Goal: Task Accomplishment & Management: Use online tool/utility

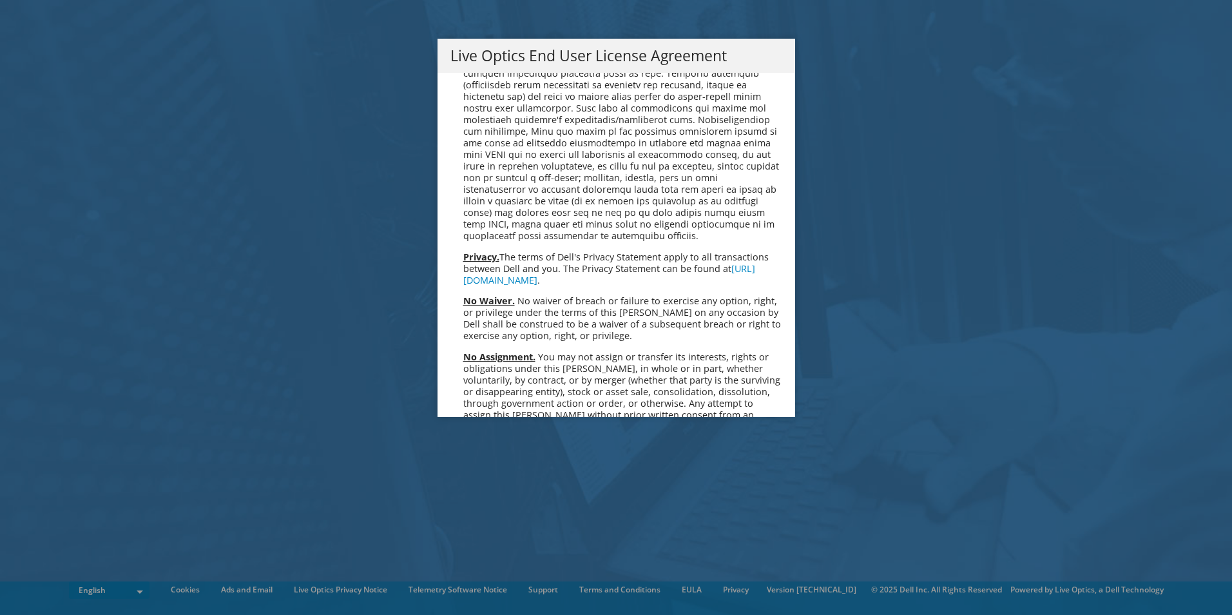
scroll to position [4873, 0]
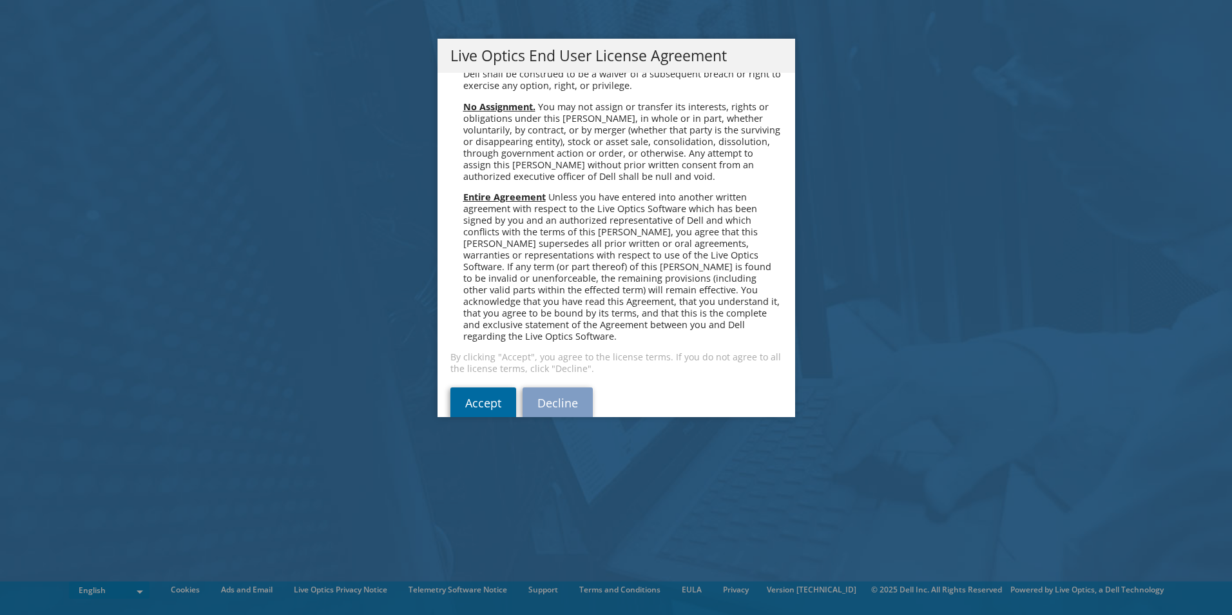
click at [488, 387] on link "Accept" at bounding box center [483, 402] width 66 height 31
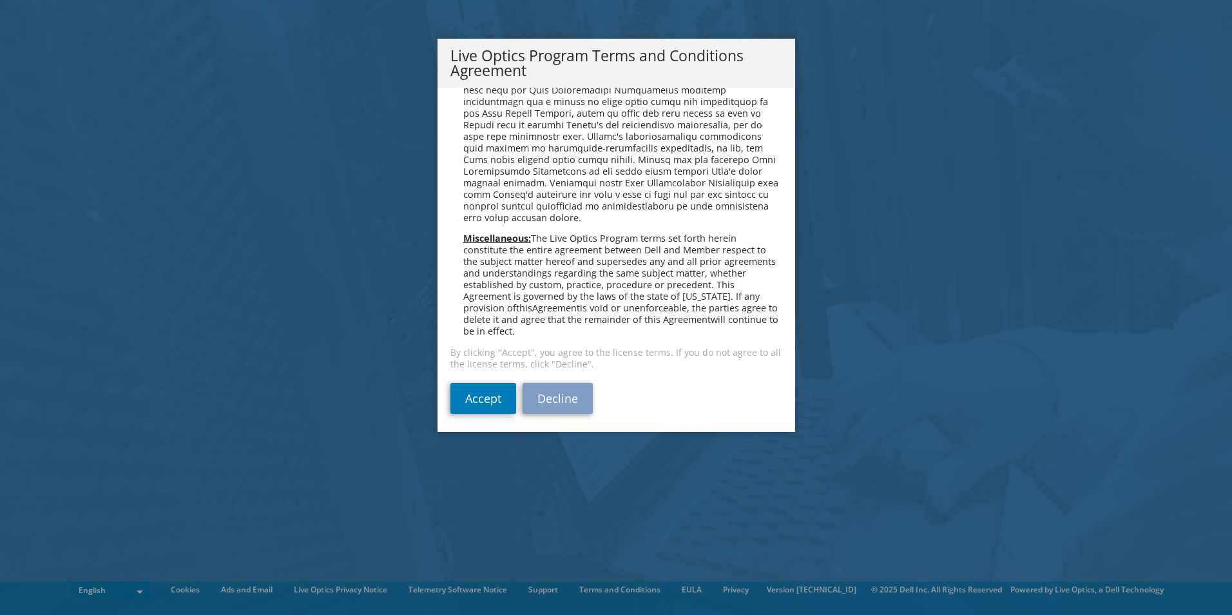
scroll to position [923, 0]
click at [482, 390] on link "Accept" at bounding box center [483, 394] width 66 height 31
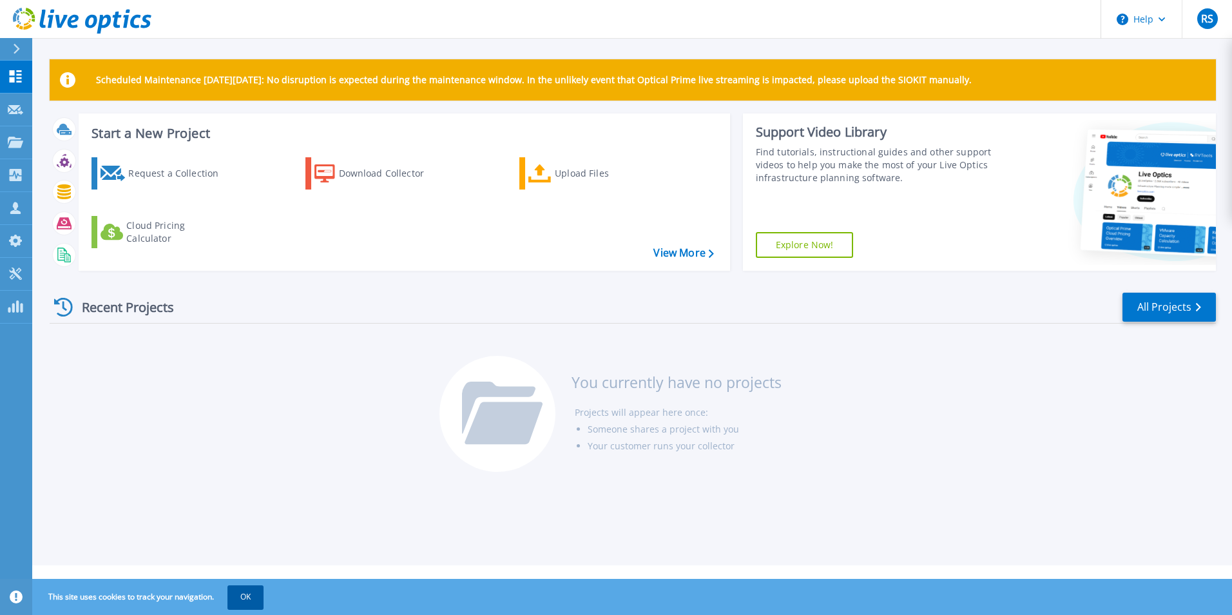
click at [247, 602] on button "OK" at bounding box center [245, 596] width 36 height 23
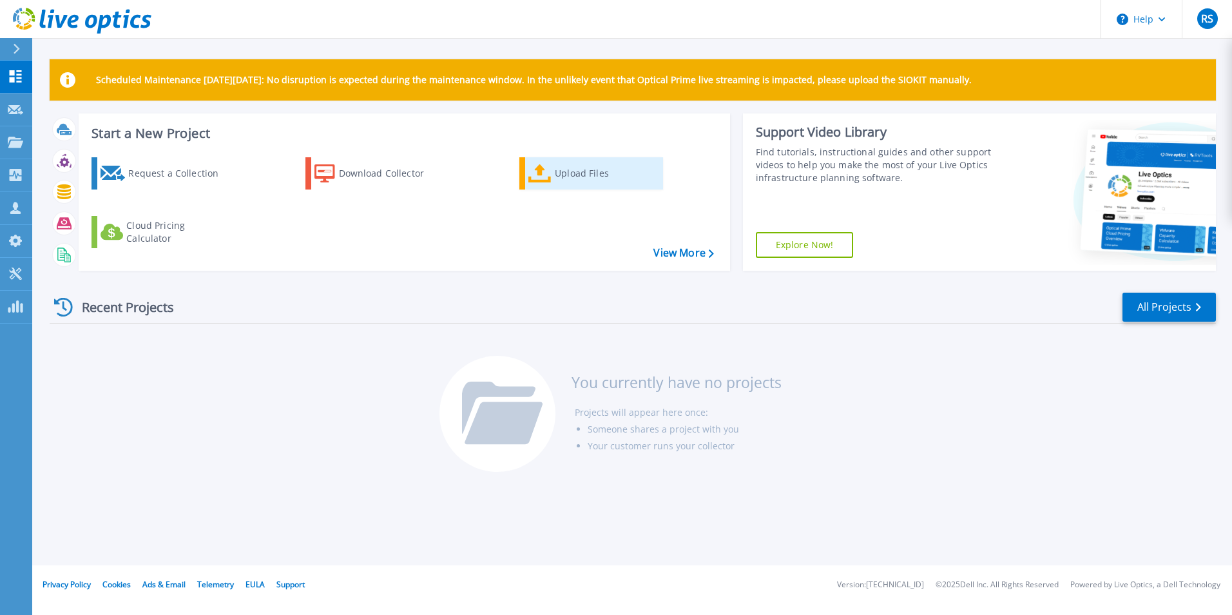
click at [577, 175] on div "Upload Files" at bounding box center [606, 173] width 103 height 26
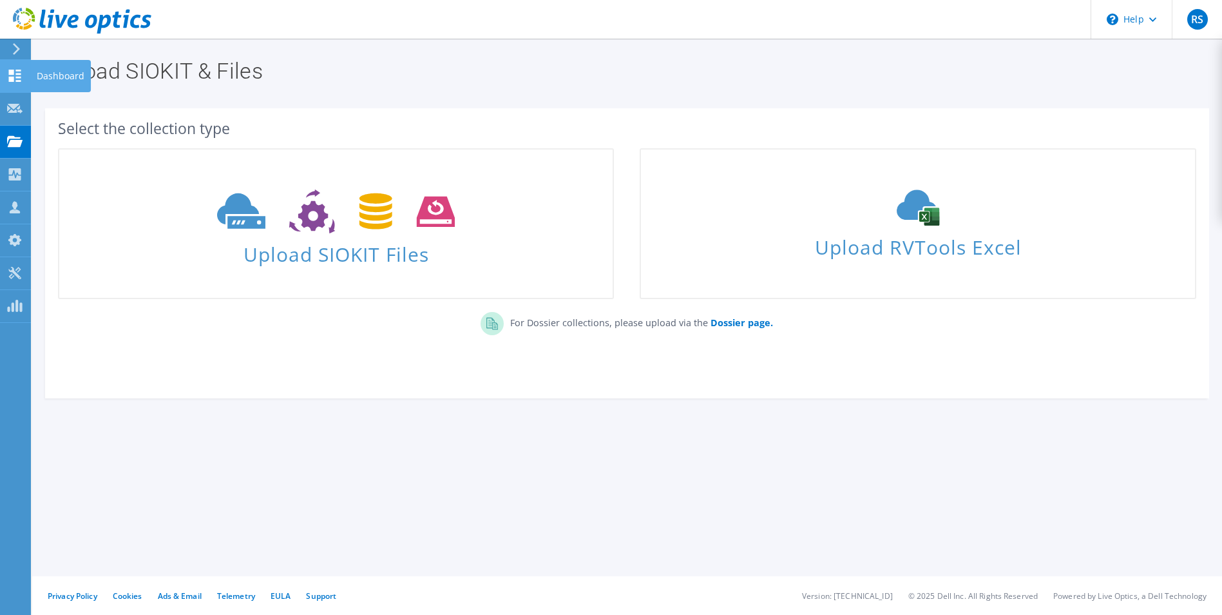
click at [19, 80] on use at bounding box center [15, 76] width 12 height 12
